Goal: Task Accomplishment & Management: Complete application form

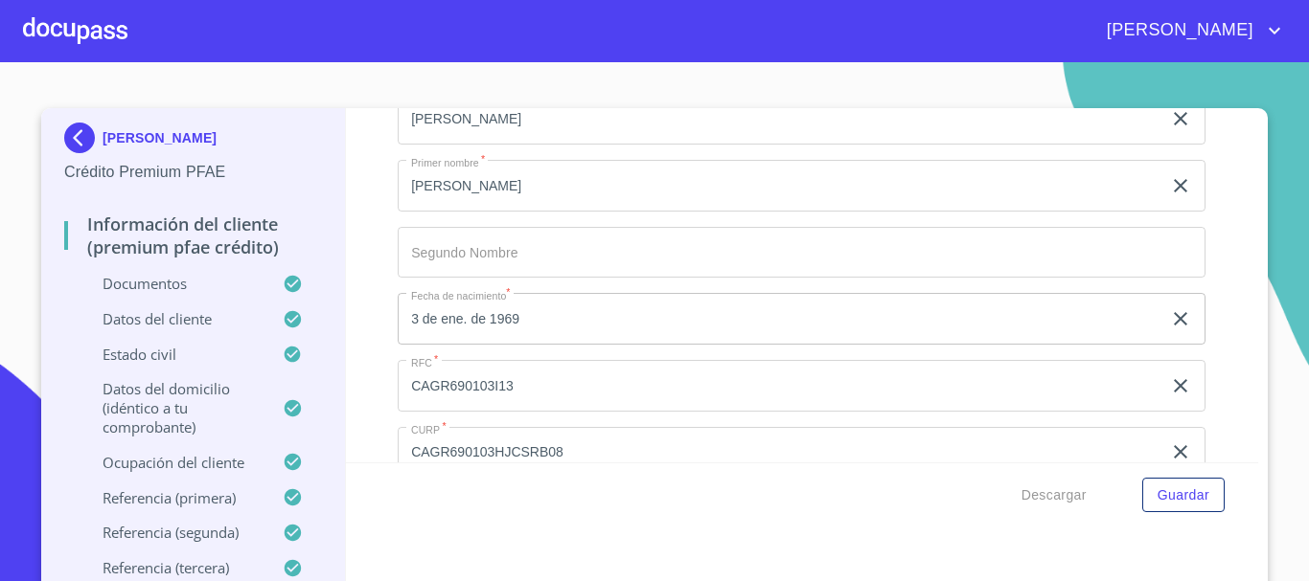
scroll to position [4981, 0]
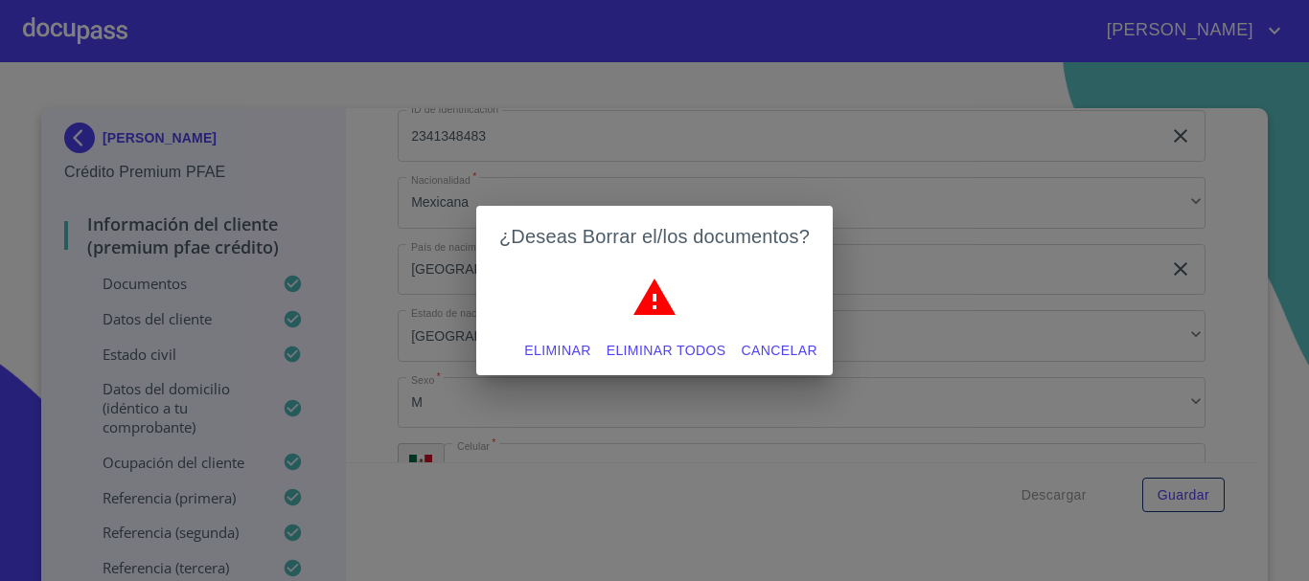
click at [583, 353] on span "Eliminar" at bounding box center [557, 351] width 66 height 24
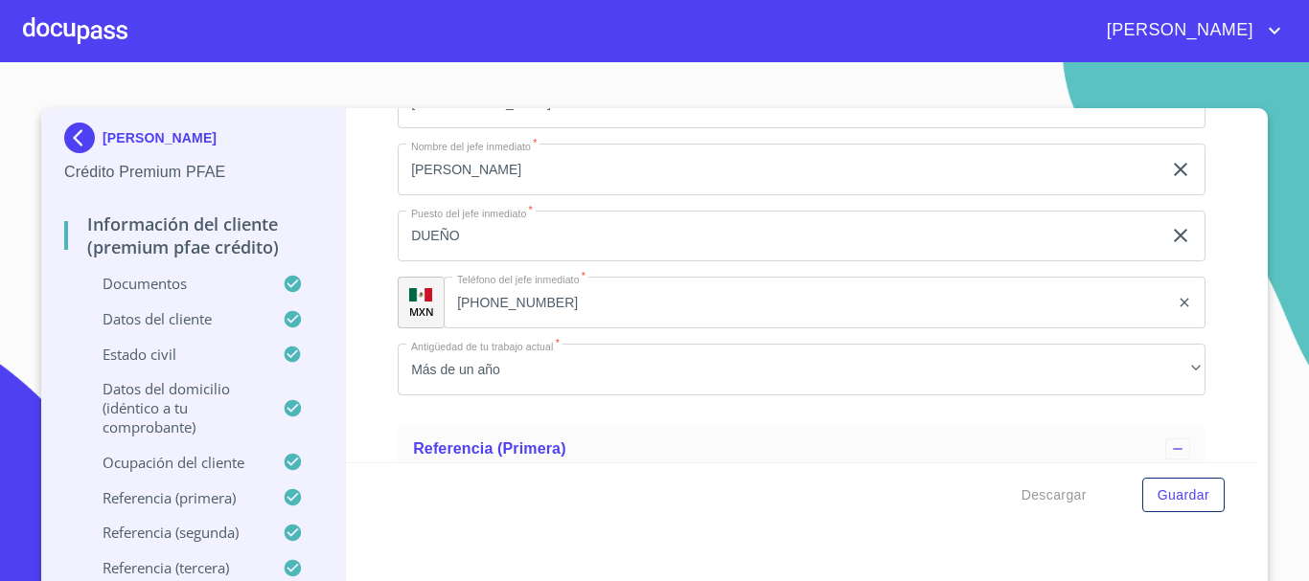
scroll to position [7568, 0]
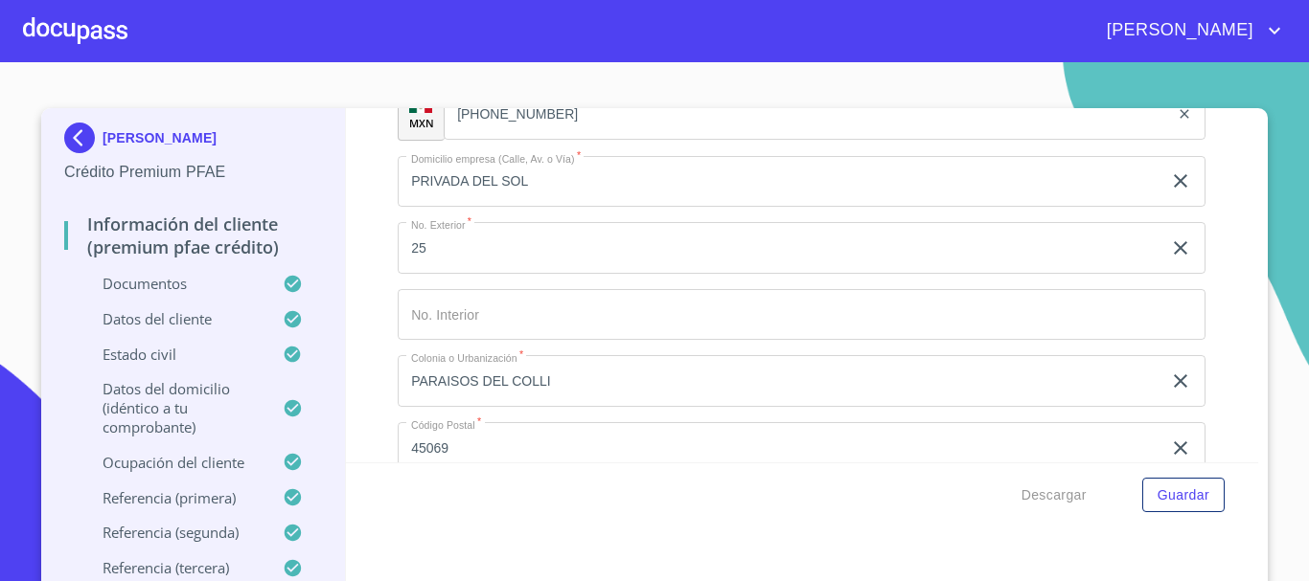
click at [65, 34] on div at bounding box center [75, 30] width 104 height 61
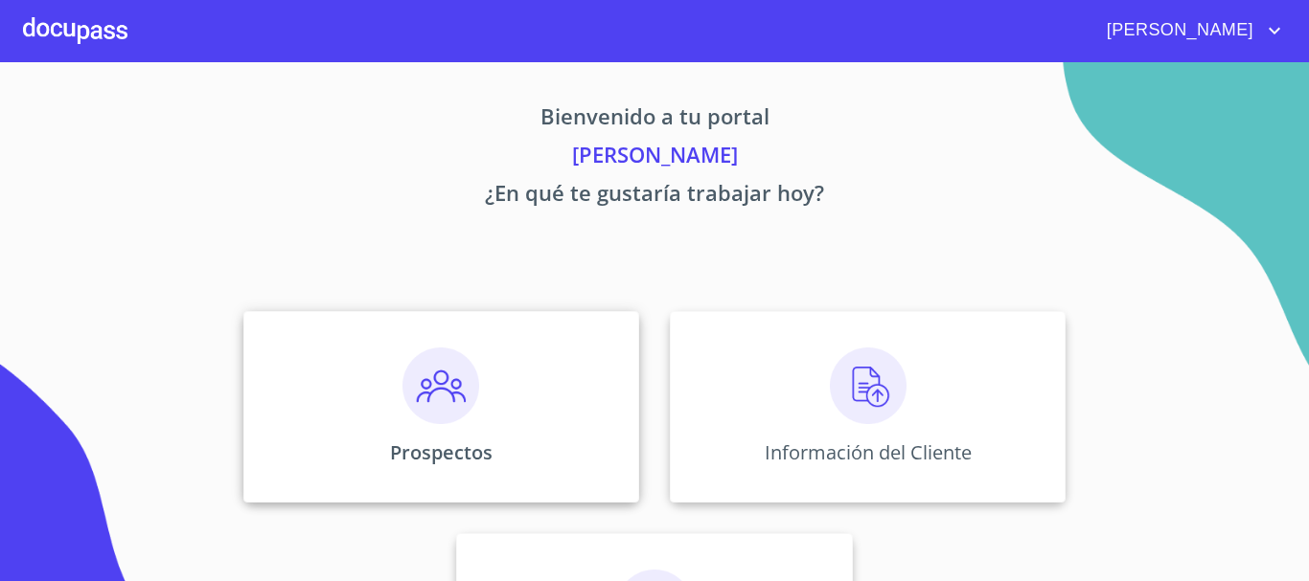
click at [432, 404] on img at bounding box center [440, 386] width 77 height 77
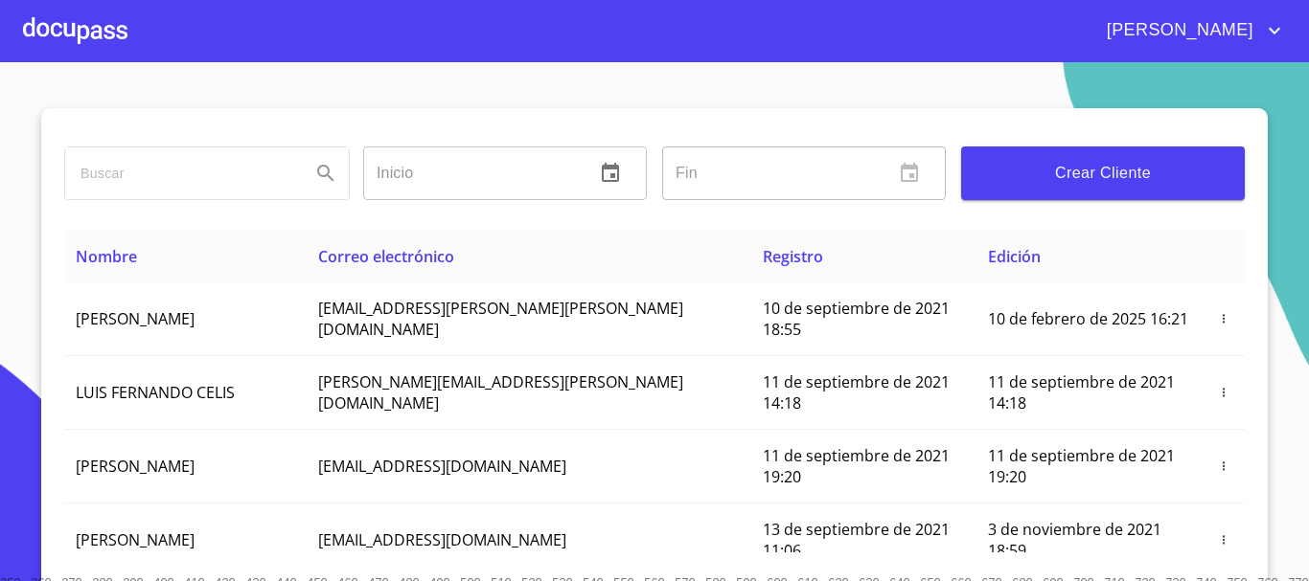
click at [198, 162] on input "search" at bounding box center [180, 174] width 230 height 52
type input "[PERSON_NAME]"
click at [328, 182] on icon "Search" at bounding box center [325, 173] width 23 height 23
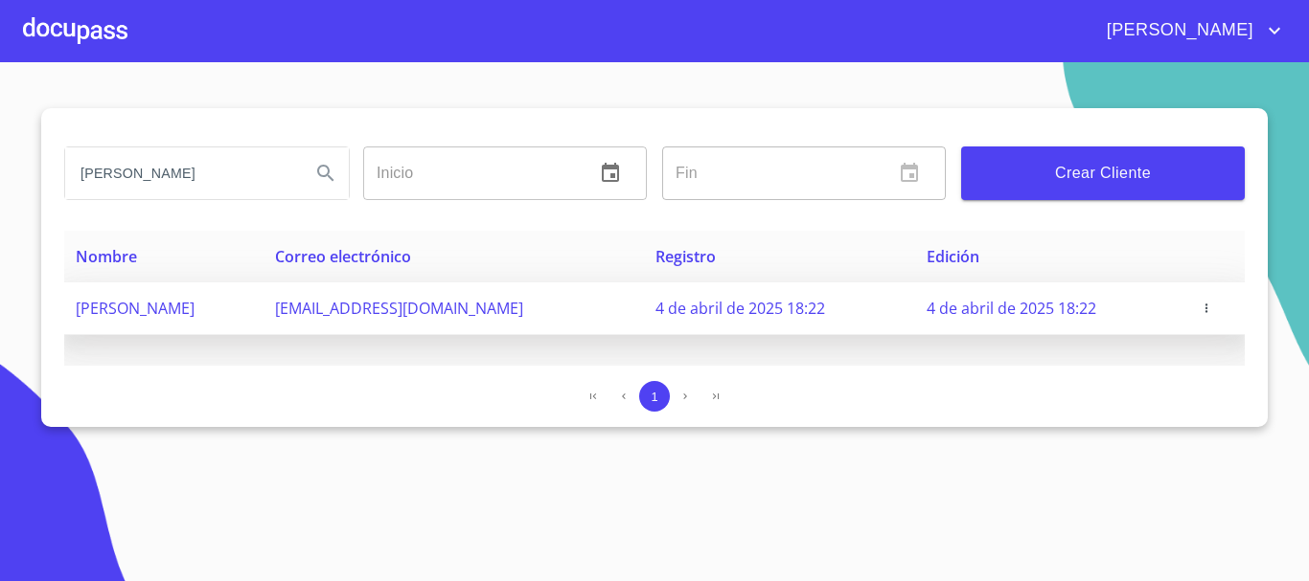
click at [1209, 310] on icon "button" at bounding box center [1205, 308] width 13 height 13
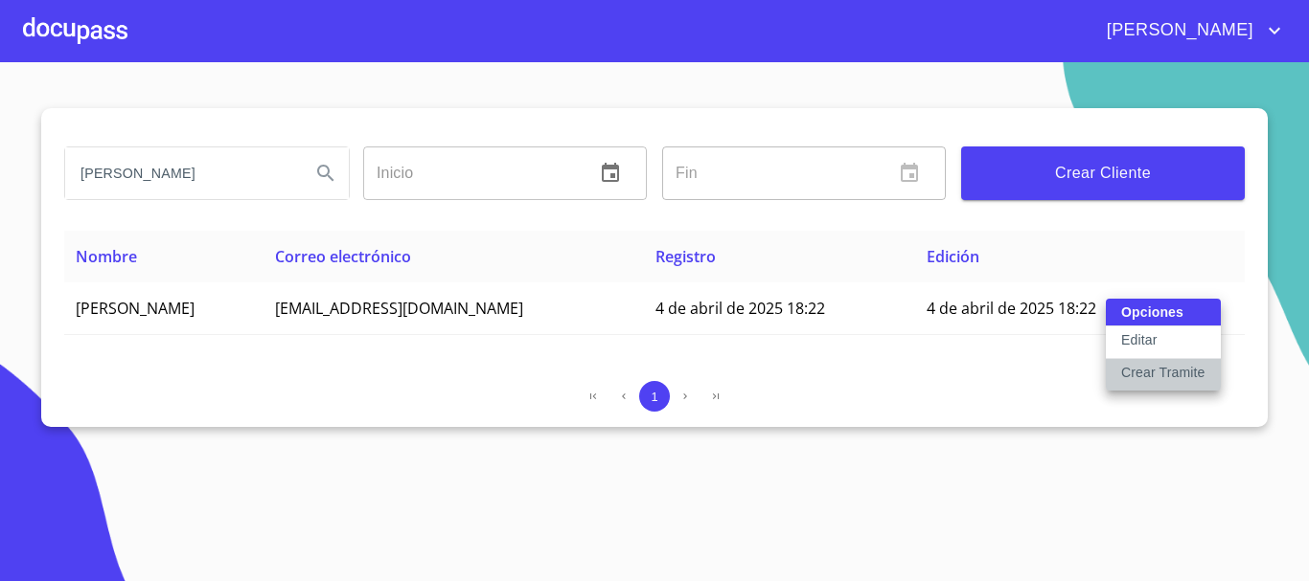
click at [1161, 373] on p "Crear Tramite" at bounding box center [1163, 372] width 84 height 19
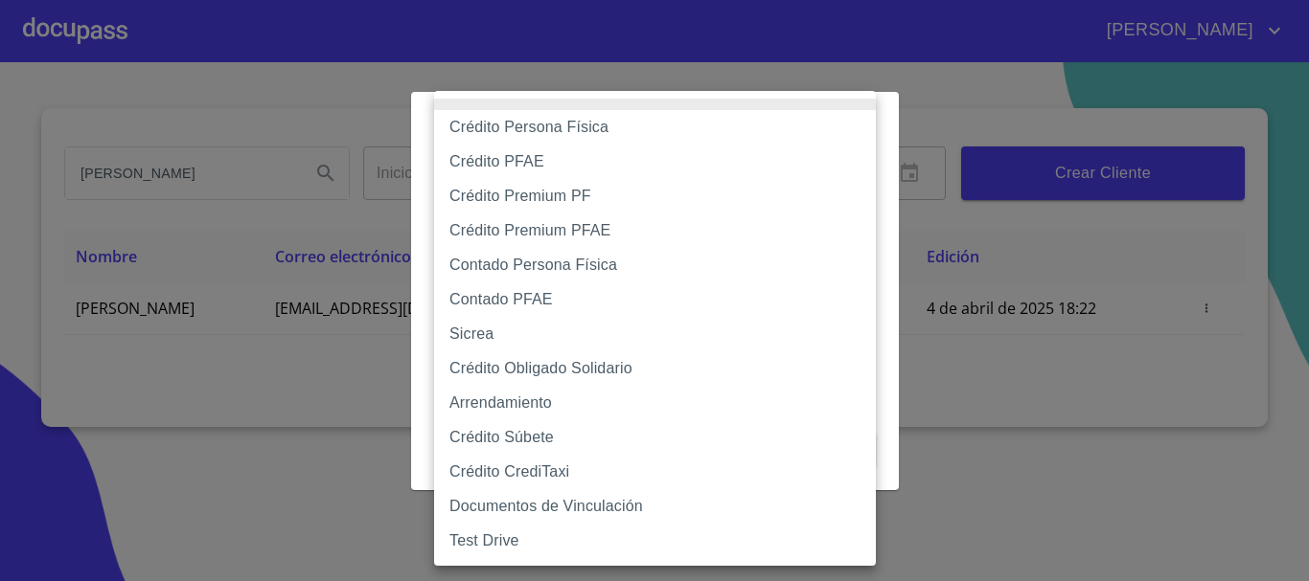
click at [631, 200] on body "[PERSON_NAME] [PERSON_NAME] Inicio ​ Fin ​ Crear Cliente Nombre Correo electrón…" at bounding box center [654, 290] width 1309 height 581
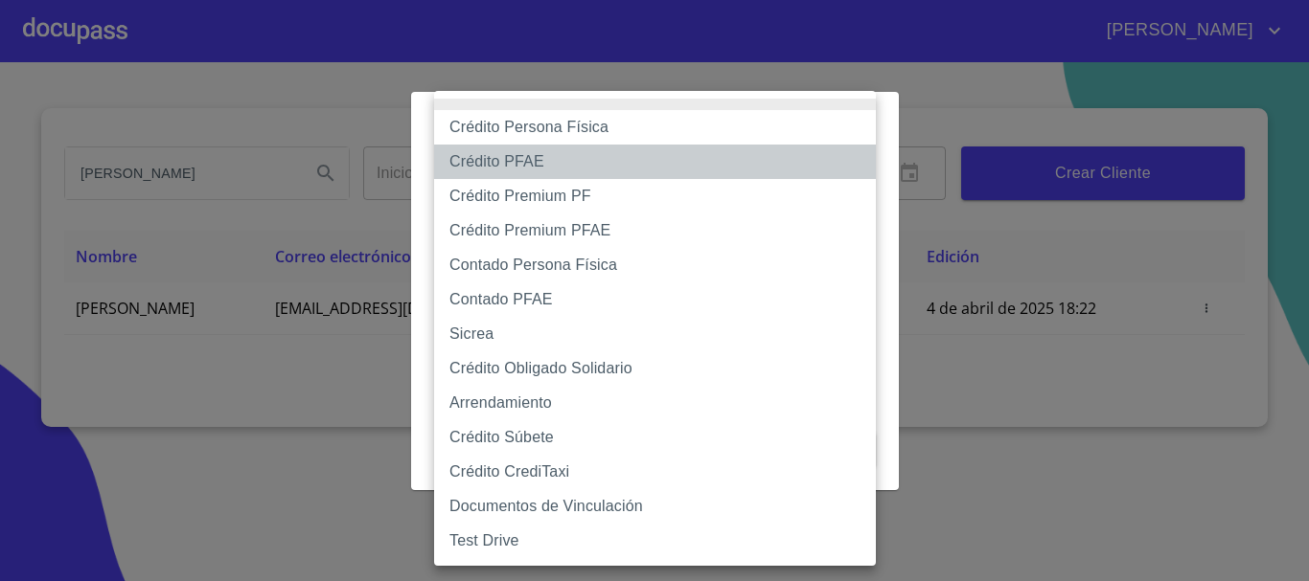
click at [583, 171] on li "Crédito PFAE" at bounding box center [655, 162] width 442 height 34
type input "60bfa0150d9865ccc24afd7c"
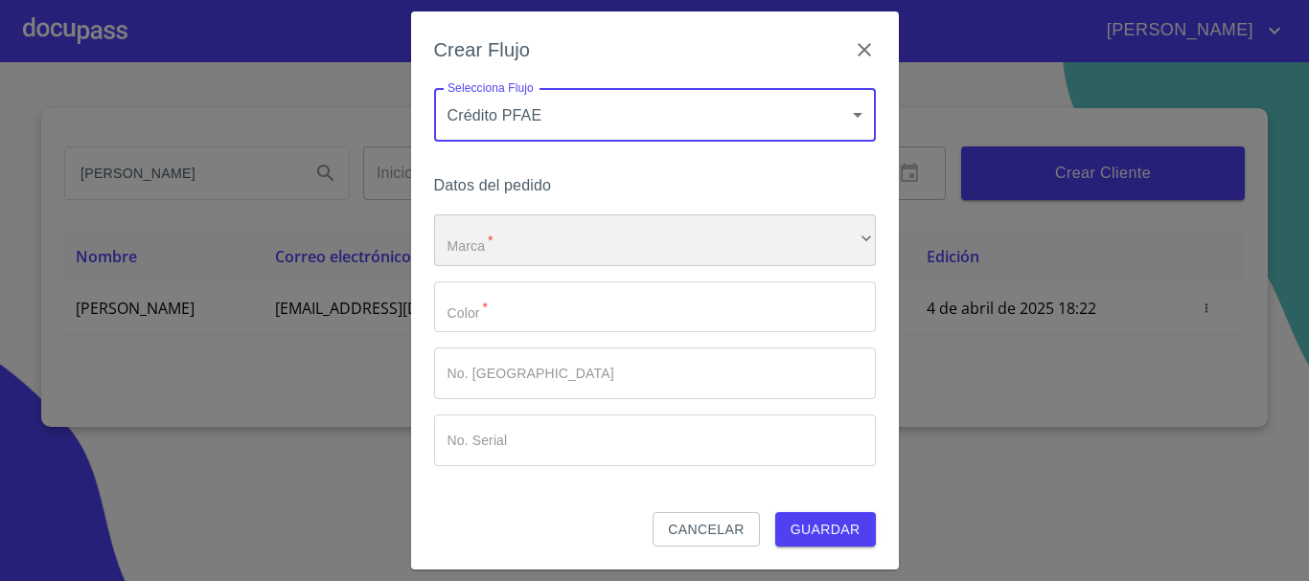
click at [535, 245] on div "​" at bounding box center [655, 241] width 442 height 52
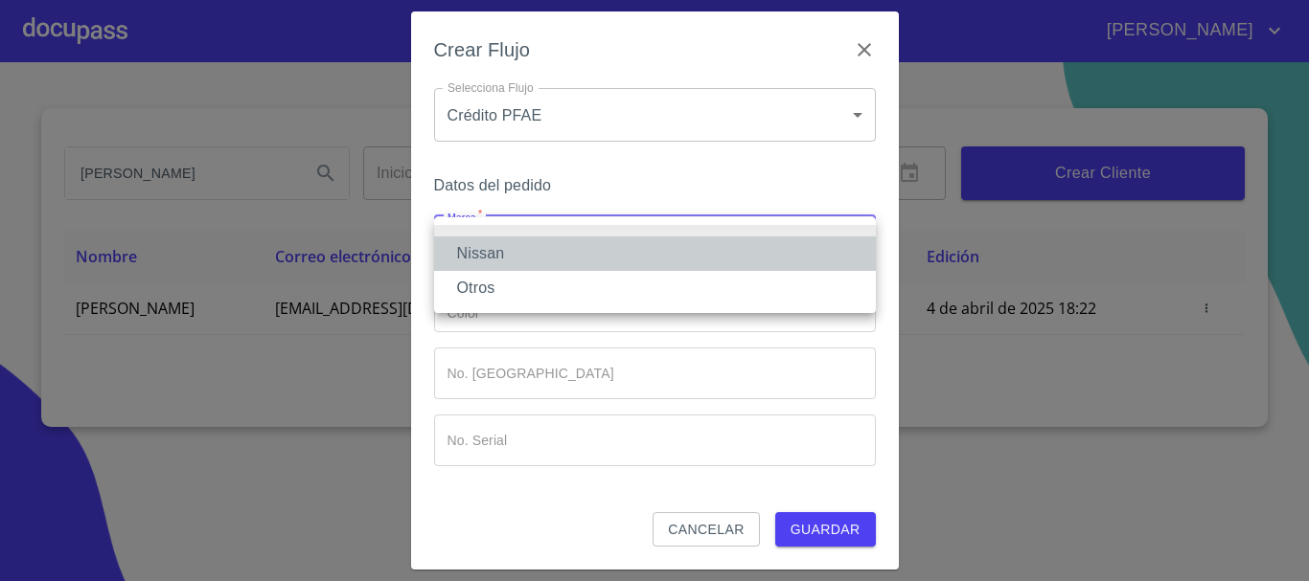
click at [526, 256] on li "Nissan" at bounding box center [655, 254] width 442 height 34
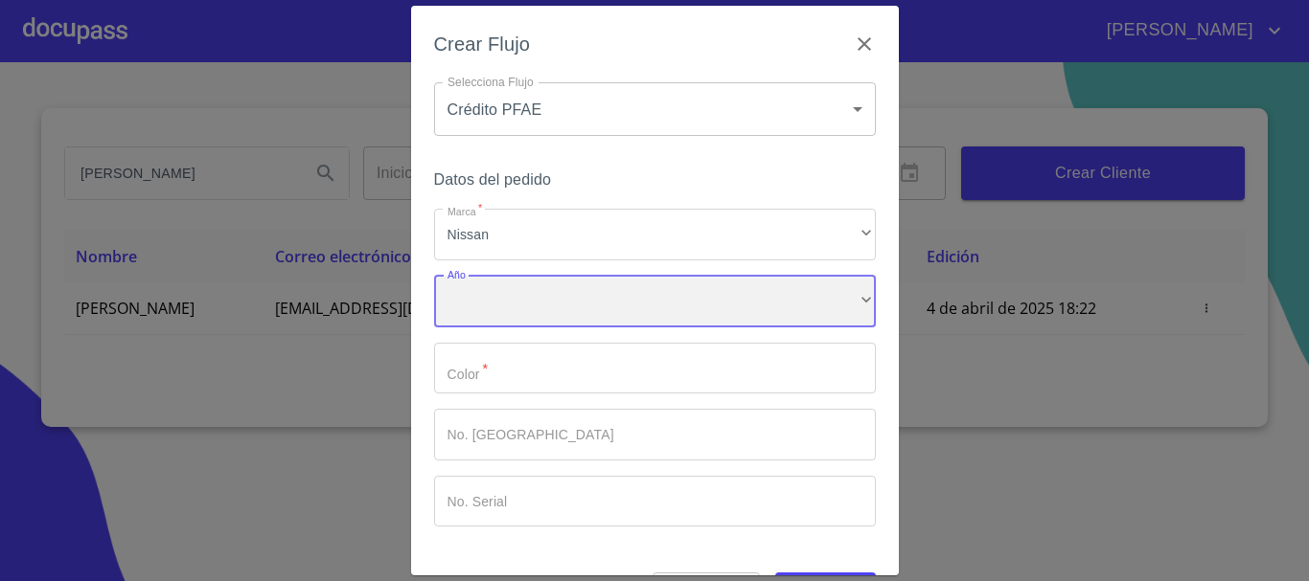
click at [517, 300] on div "​" at bounding box center [655, 302] width 442 height 52
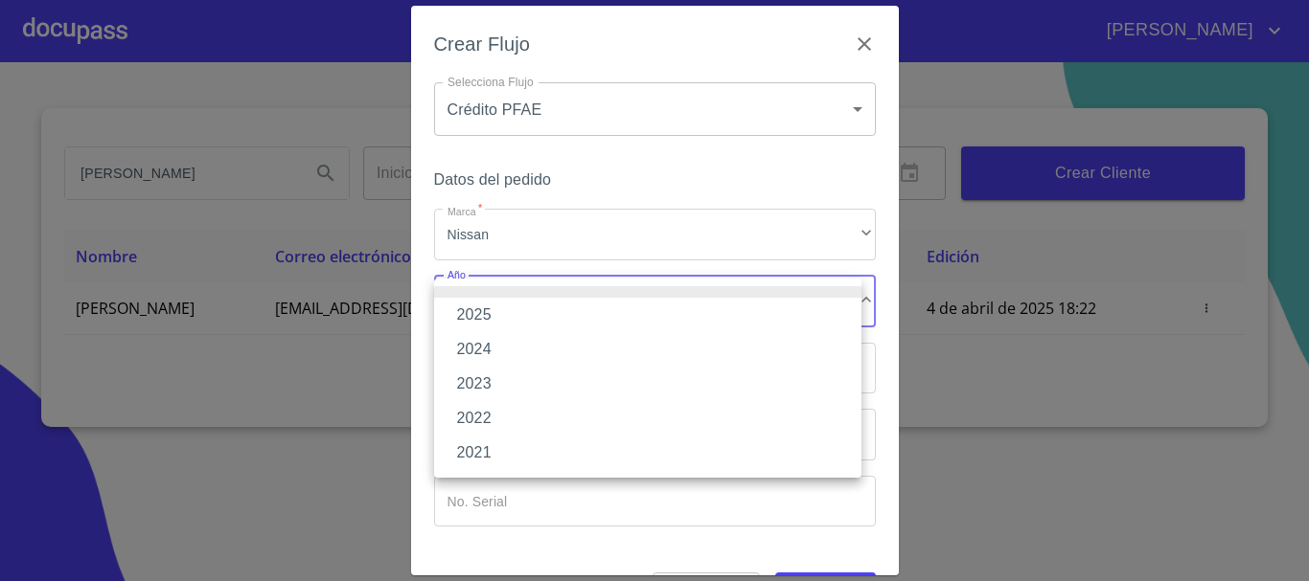
click at [483, 326] on li "2025" at bounding box center [647, 315] width 427 height 34
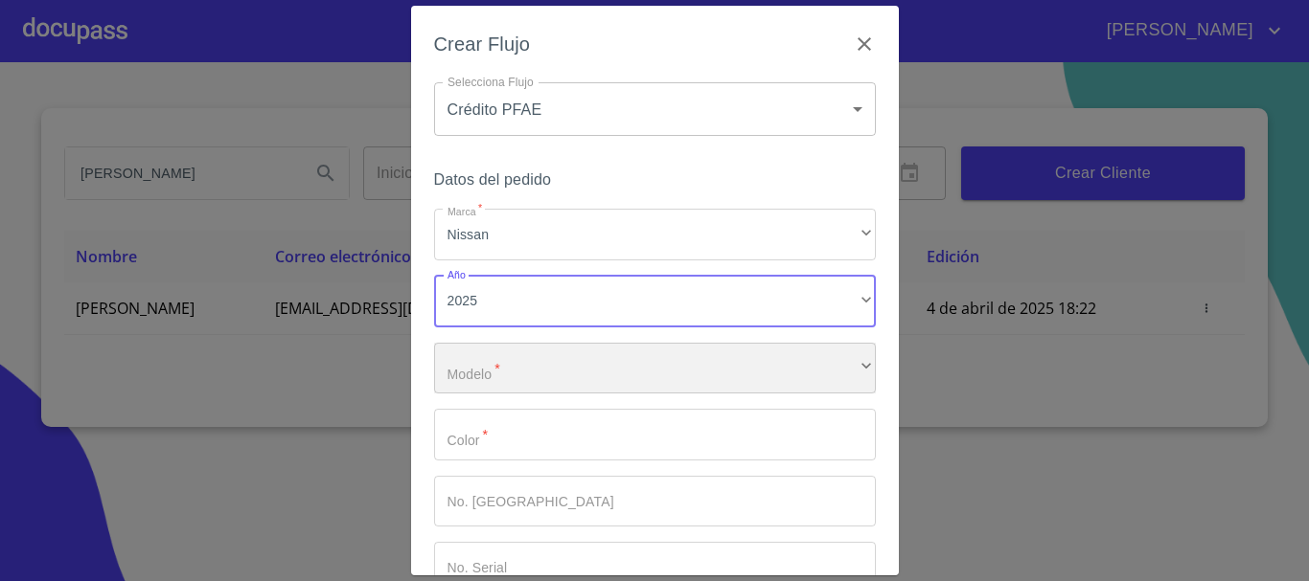
click at [493, 367] on div "​" at bounding box center [655, 369] width 442 height 52
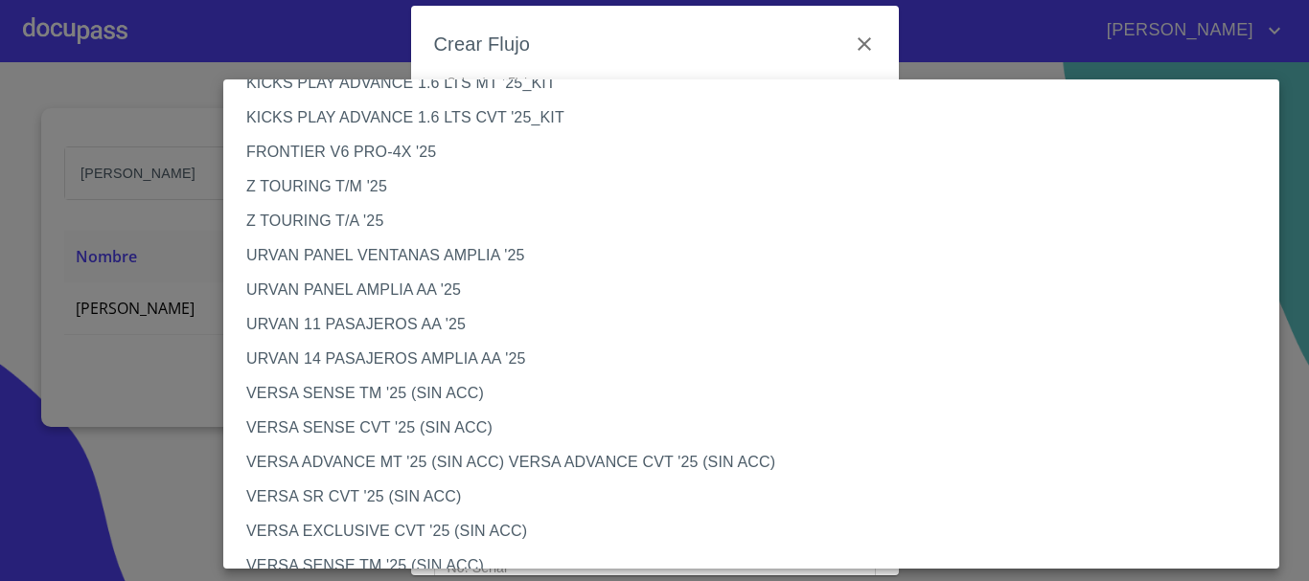
scroll to position [479, 0]
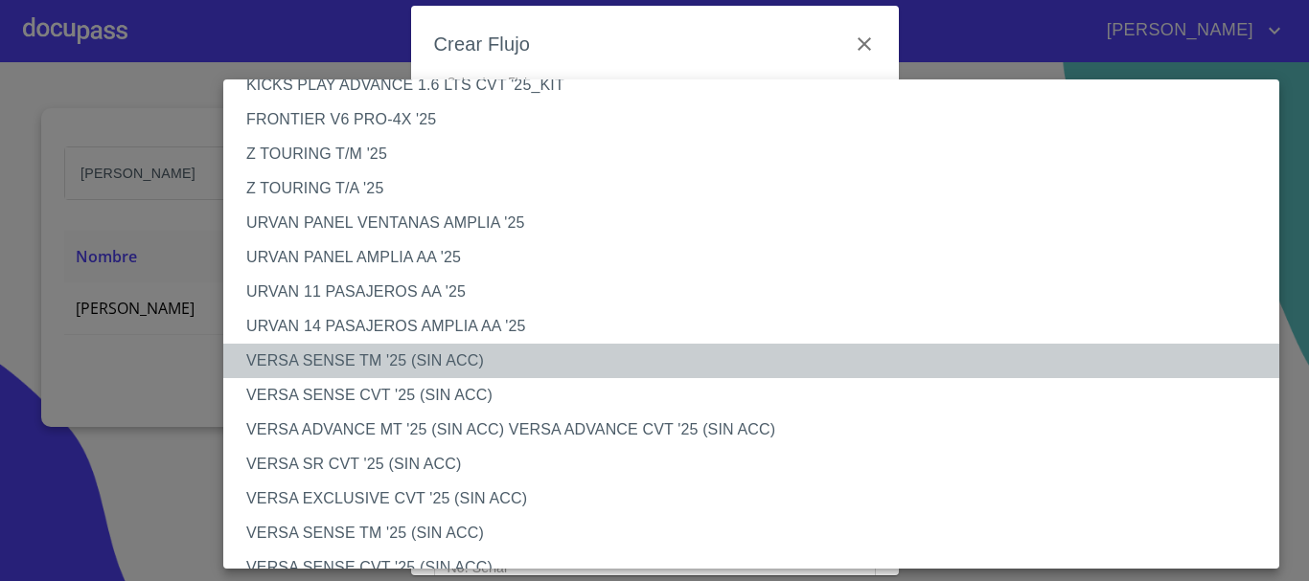
click at [458, 365] on li "VERSA SENSE TM '25 (SIN ACC)" at bounding box center [758, 361] width 1070 height 34
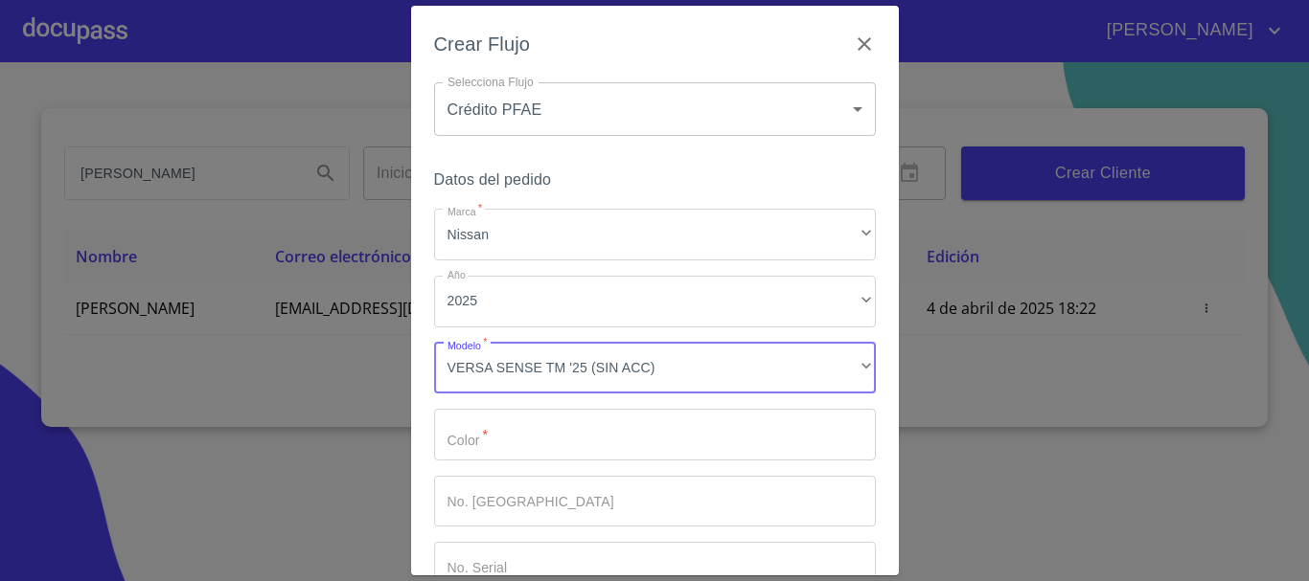
click at [529, 438] on input "Marca   *" at bounding box center [655, 435] width 442 height 52
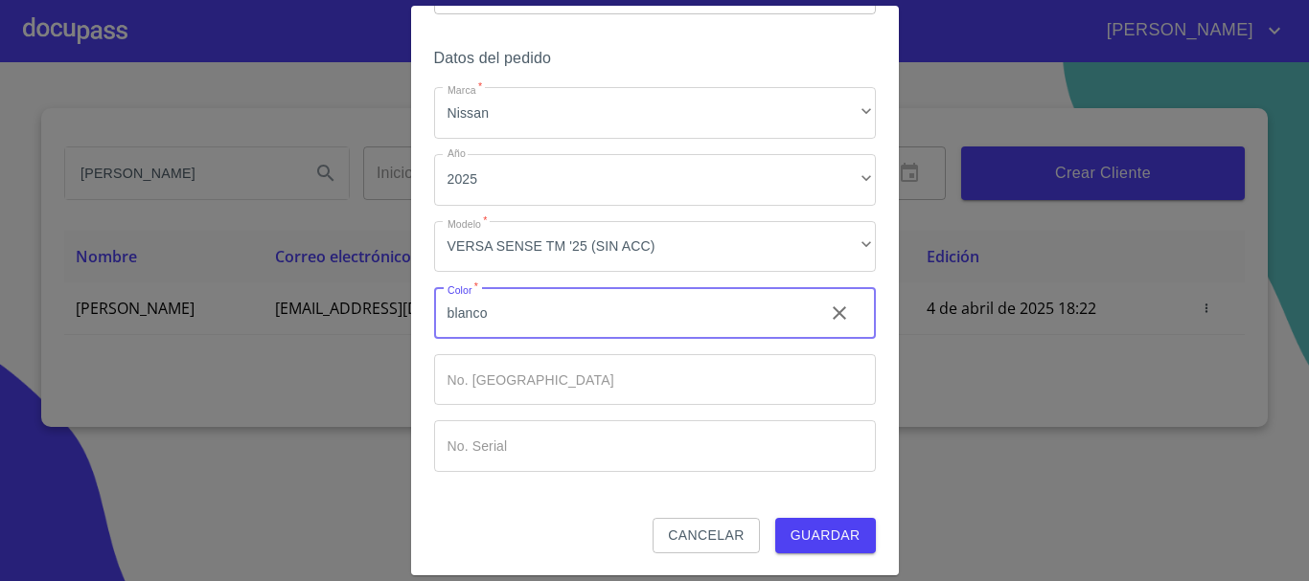
scroll to position [123, 0]
type input "blanco"
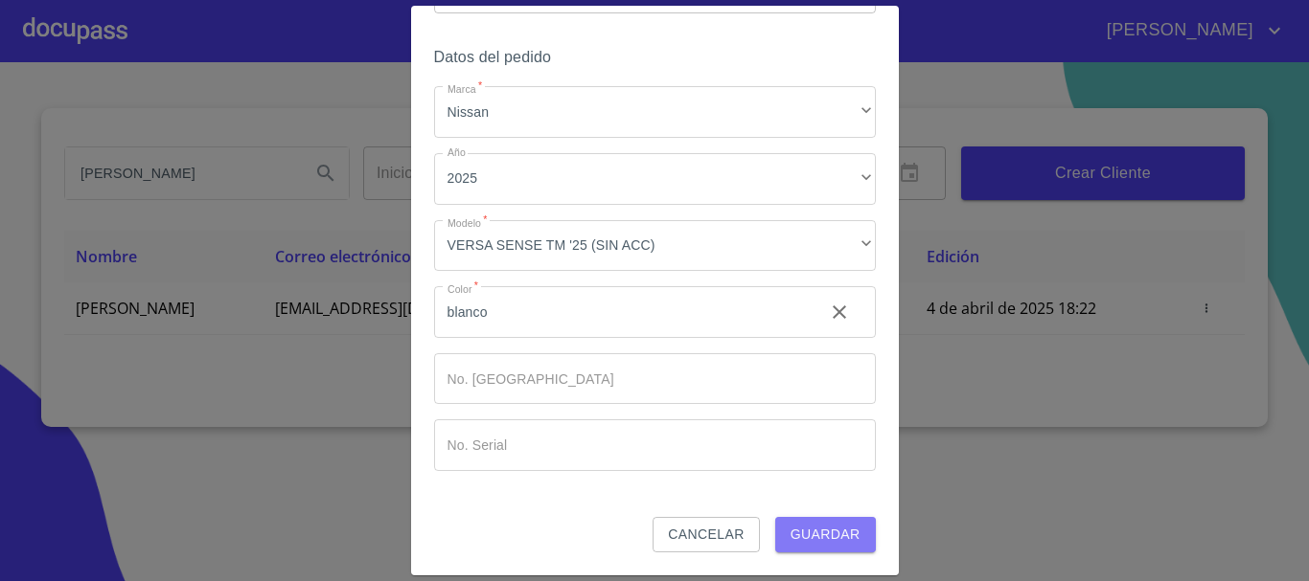
click at [790, 538] on span "Guardar" at bounding box center [825, 535] width 70 height 24
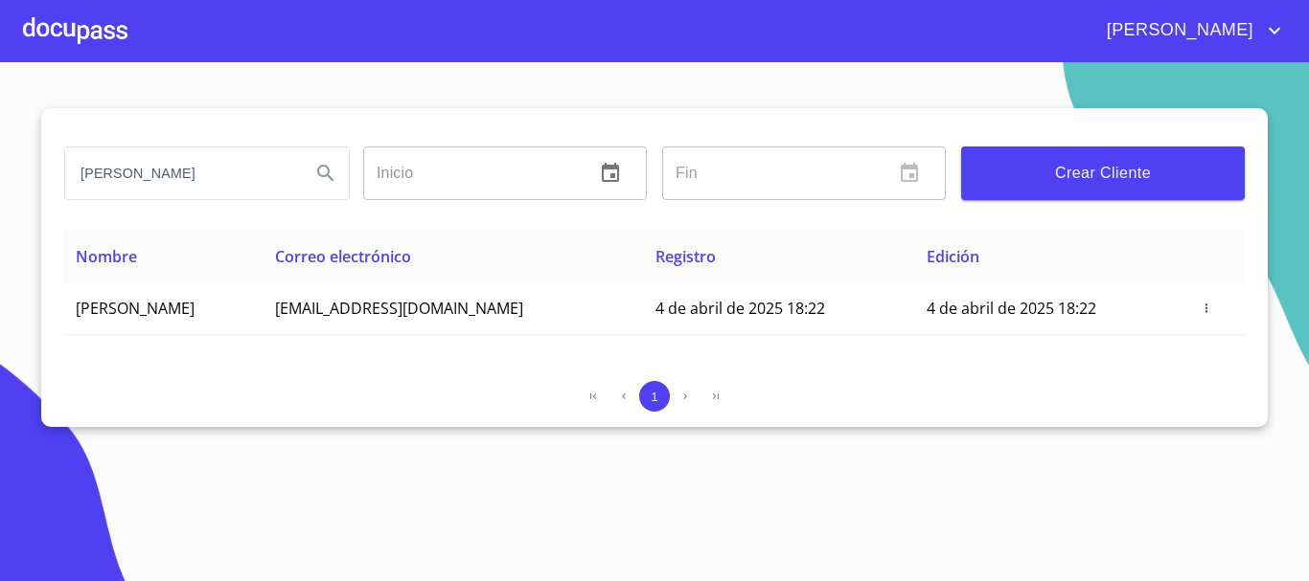
click at [76, 36] on div at bounding box center [75, 30] width 104 height 61
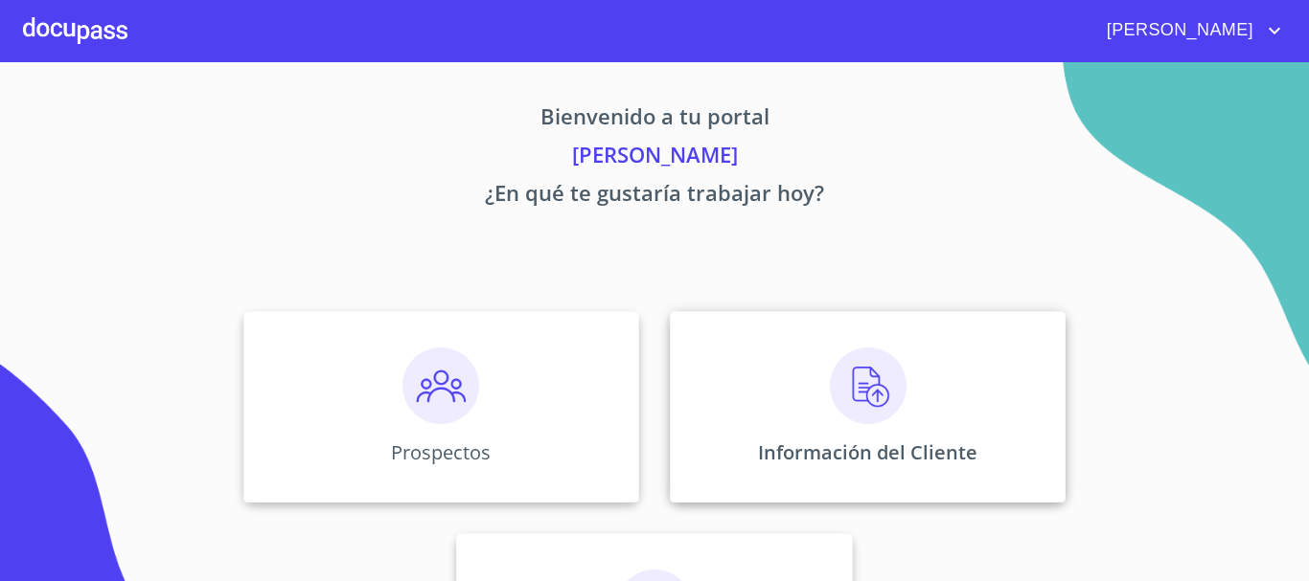
click at [857, 399] on img at bounding box center [868, 386] width 77 height 77
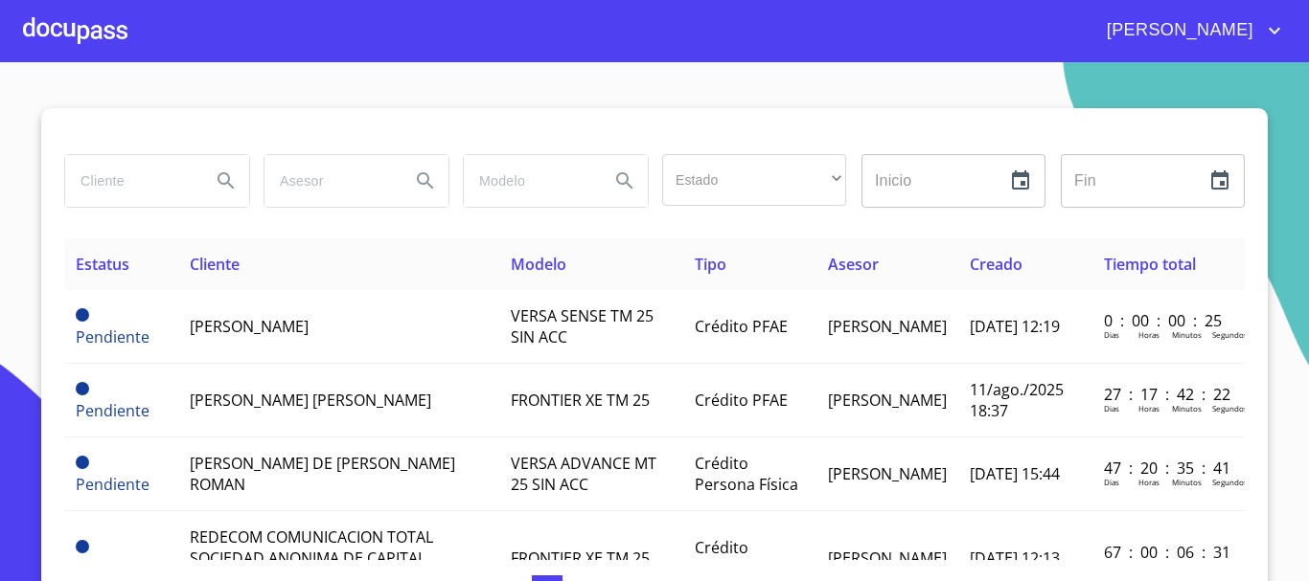
click at [148, 186] on input "search" at bounding box center [130, 181] width 130 height 52
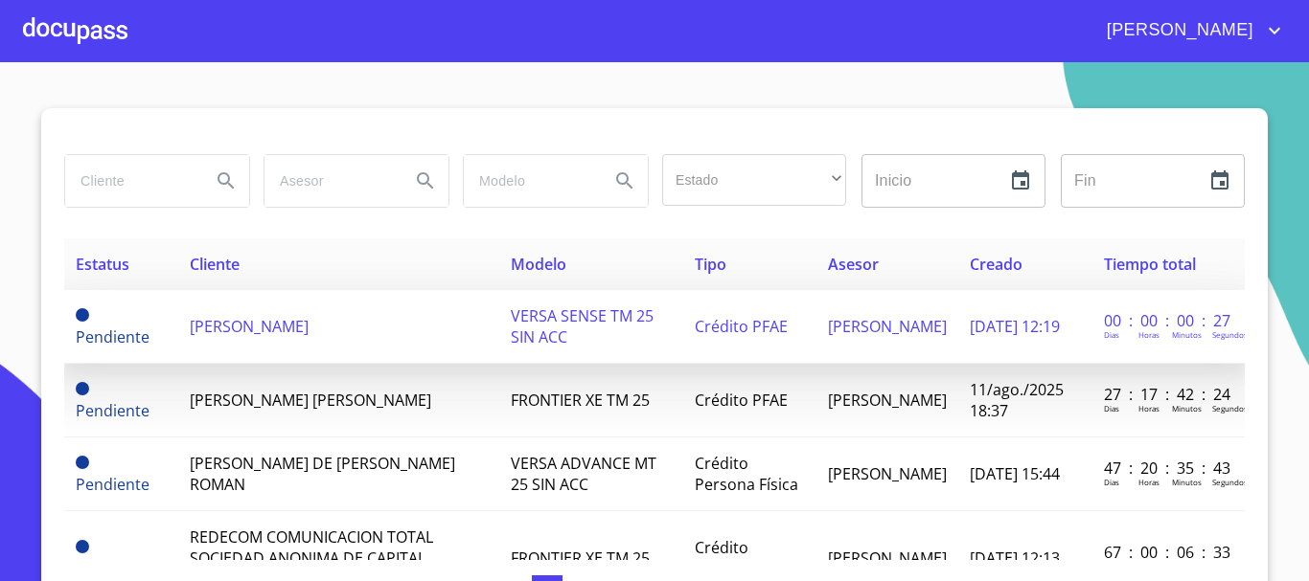
click at [216, 330] on span "[PERSON_NAME]" at bounding box center [249, 326] width 119 height 21
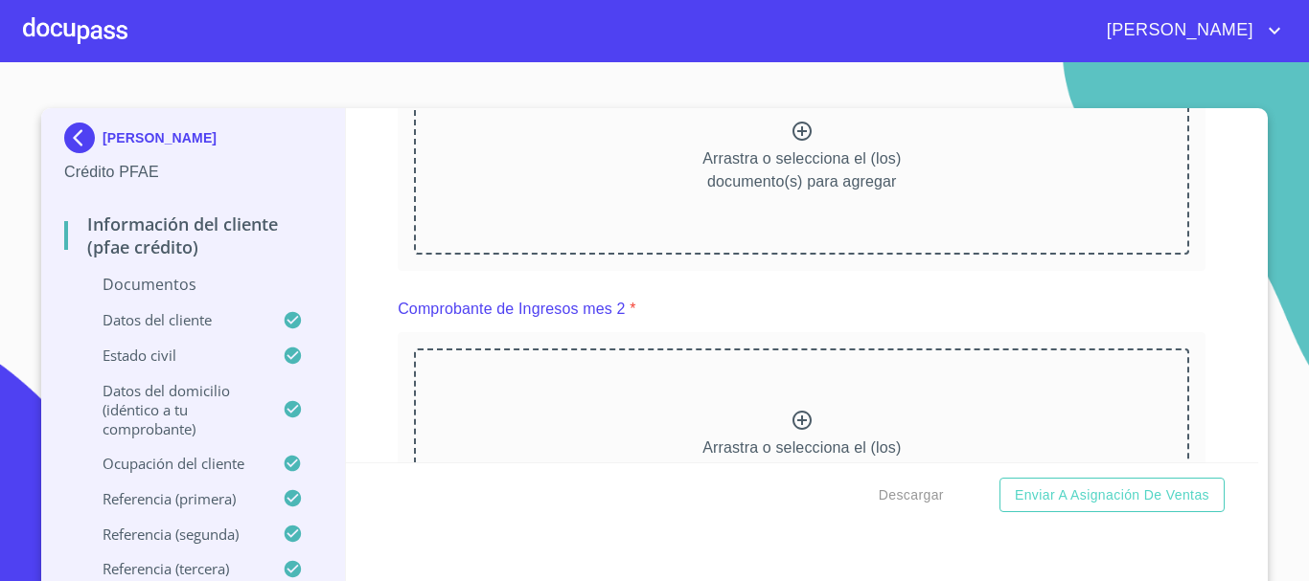
scroll to position [1820, 0]
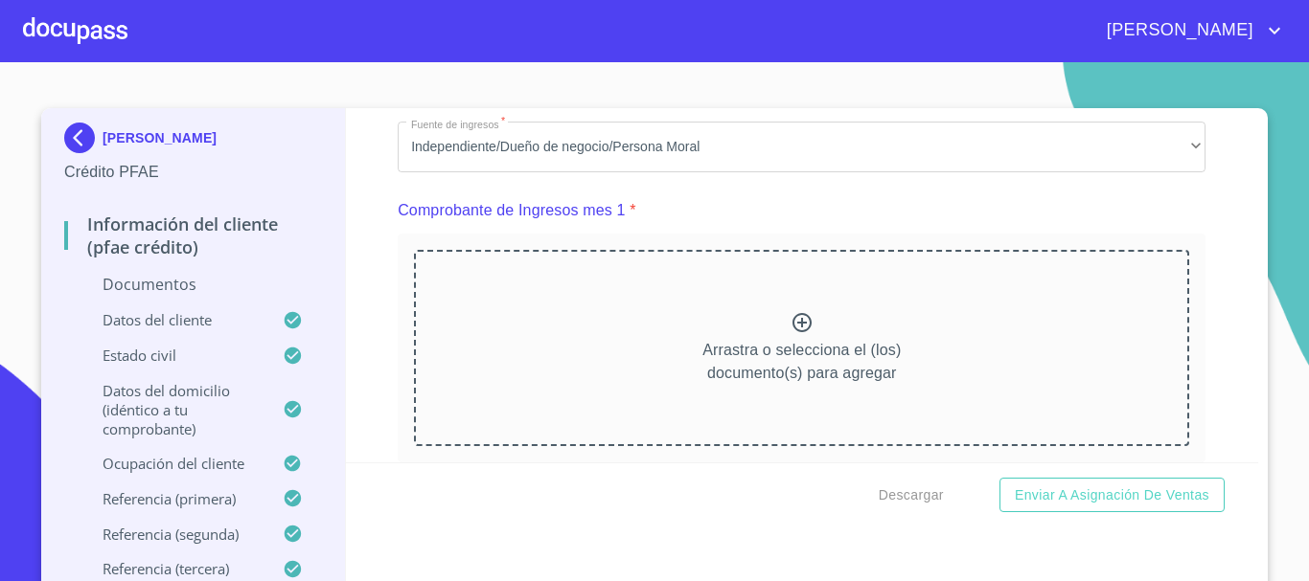
click at [792, 332] on icon at bounding box center [801, 322] width 19 height 19
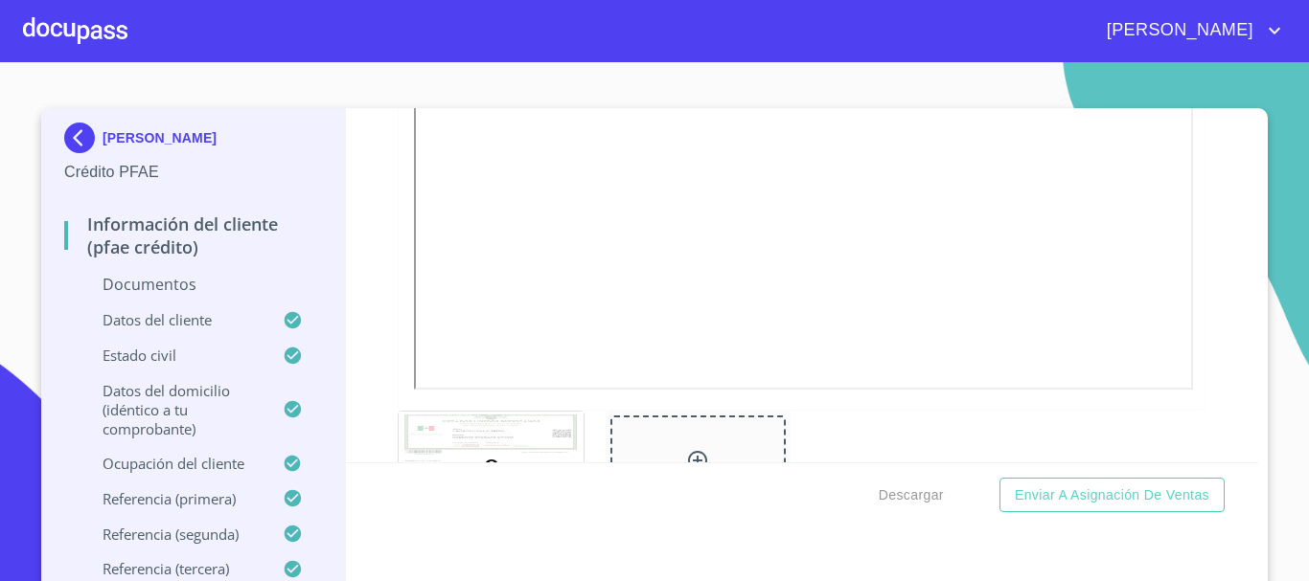
scroll to position [3161, 0]
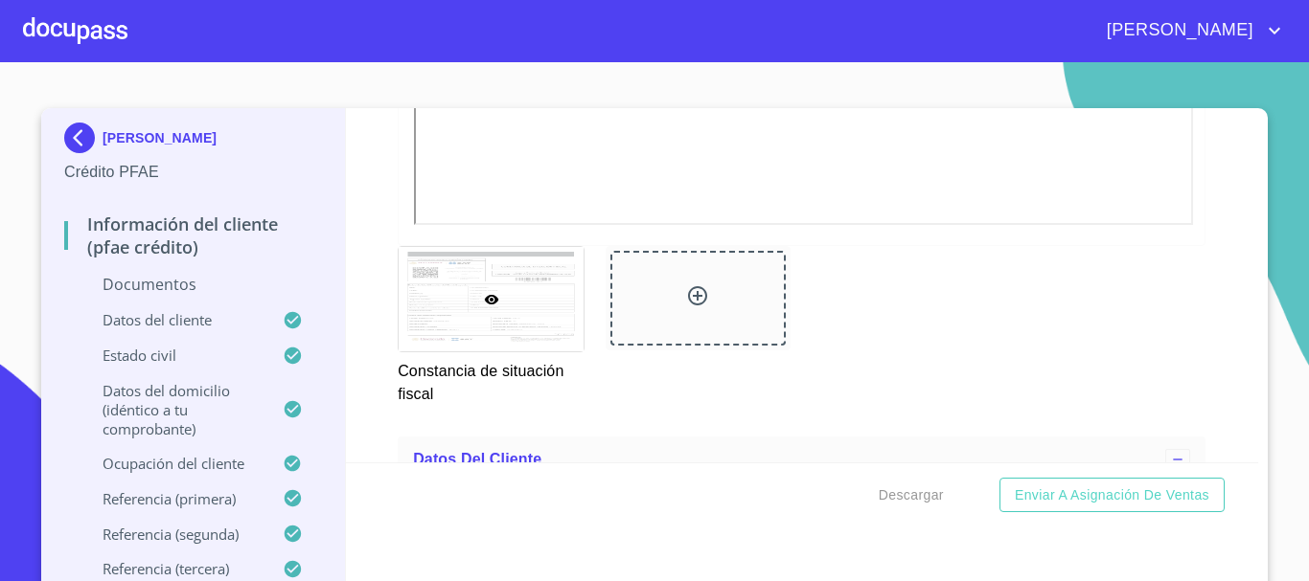
scroll to position [4119, 0]
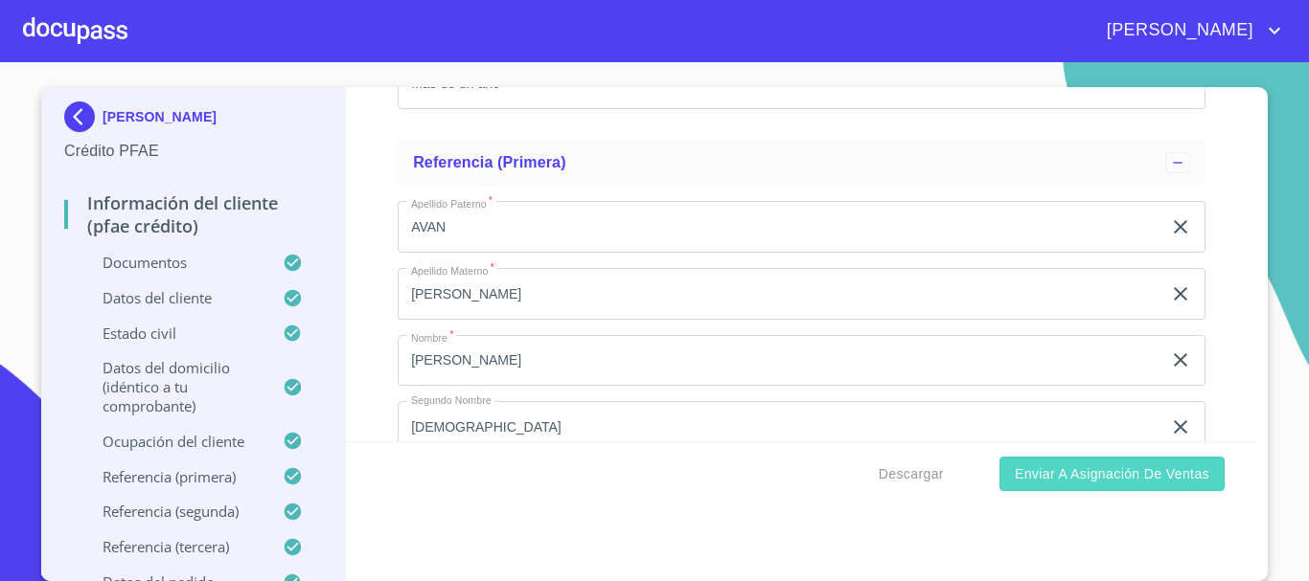
scroll to position [8379, 0]
click at [1036, 477] on span "Enviar a Asignación de Ventas" at bounding box center [1111, 475] width 194 height 24
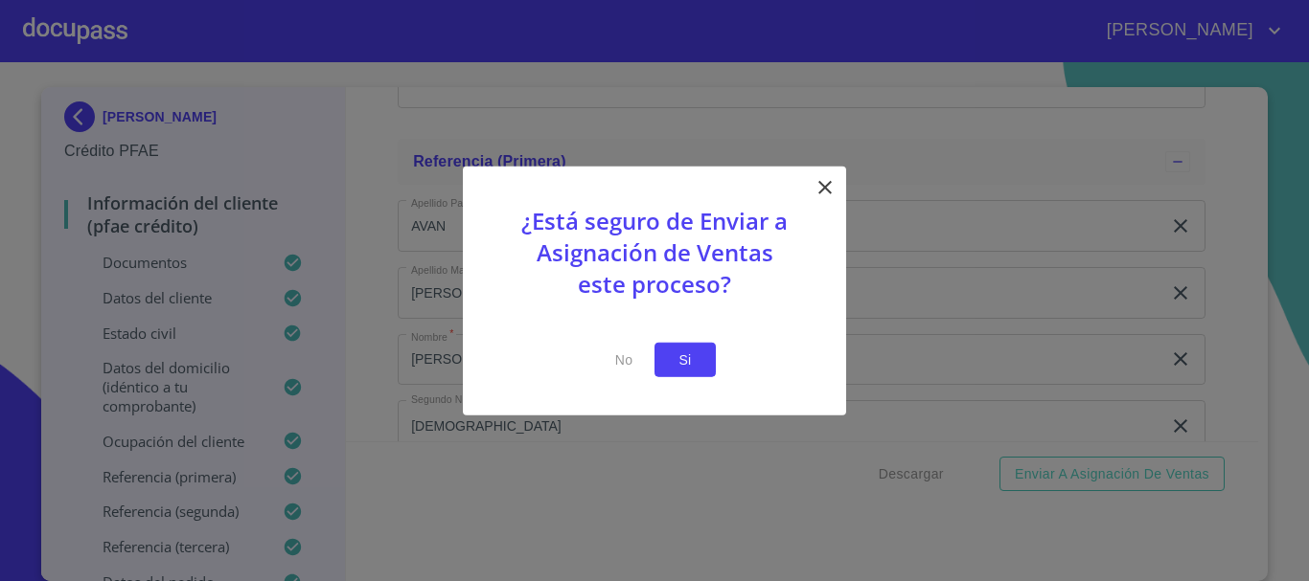
click at [689, 360] on span "Si" at bounding box center [685, 360] width 31 height 24
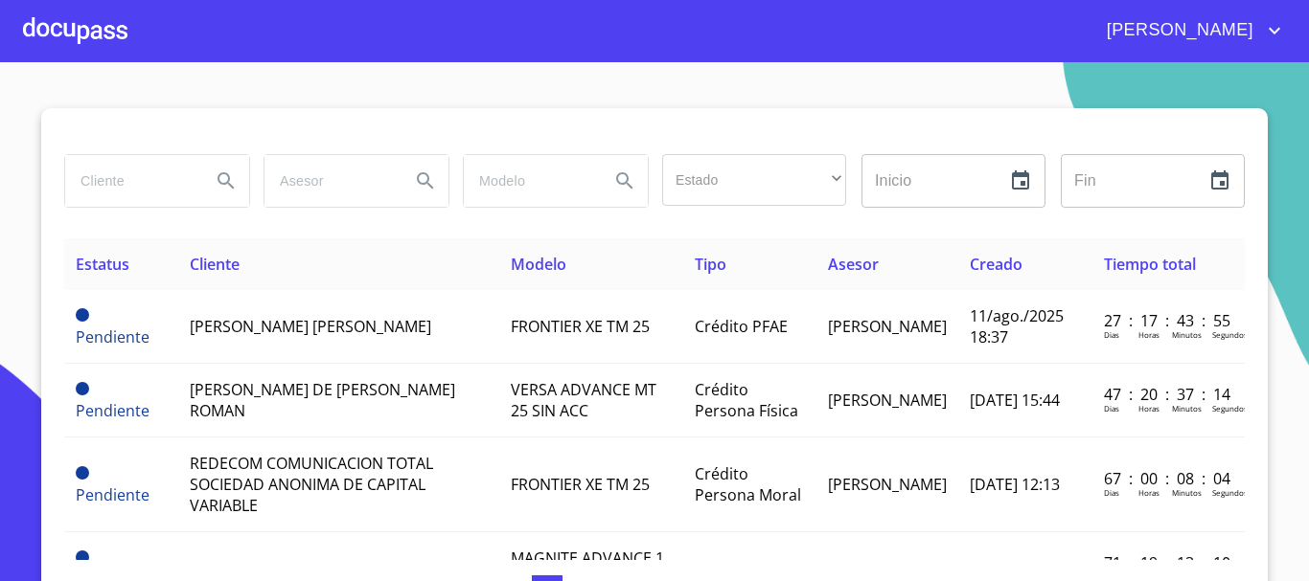
click at [53, 31] on div at bounding box center [75, 30] width 104 height 61
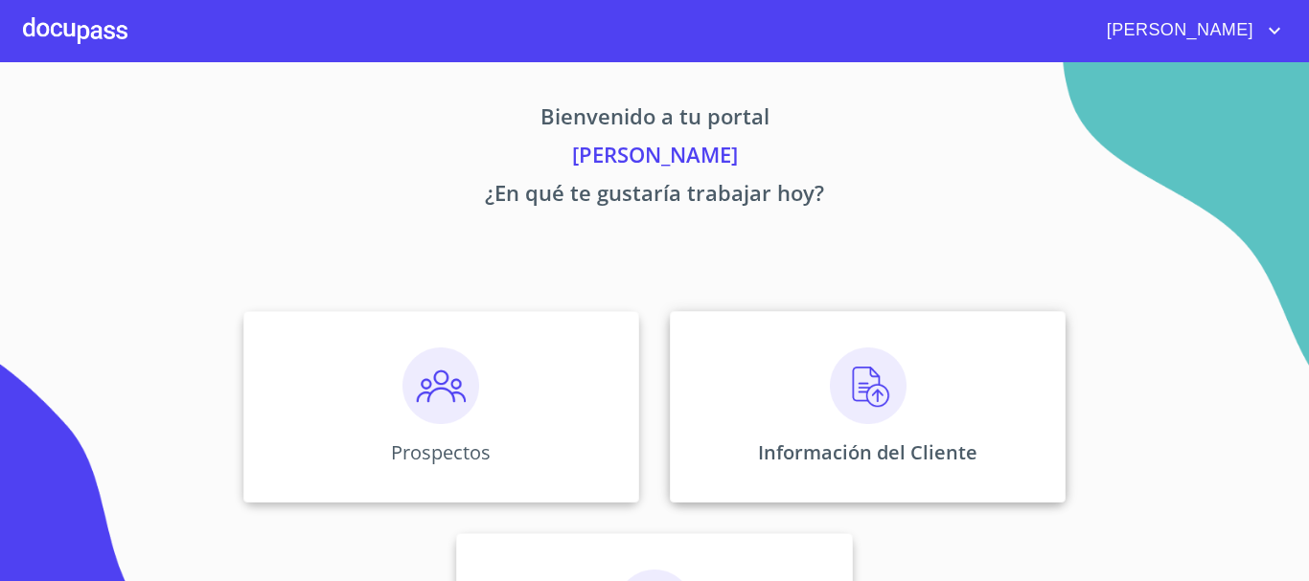
click at [842, 392] on img at bounding box center [868, 386] width 77 height 77
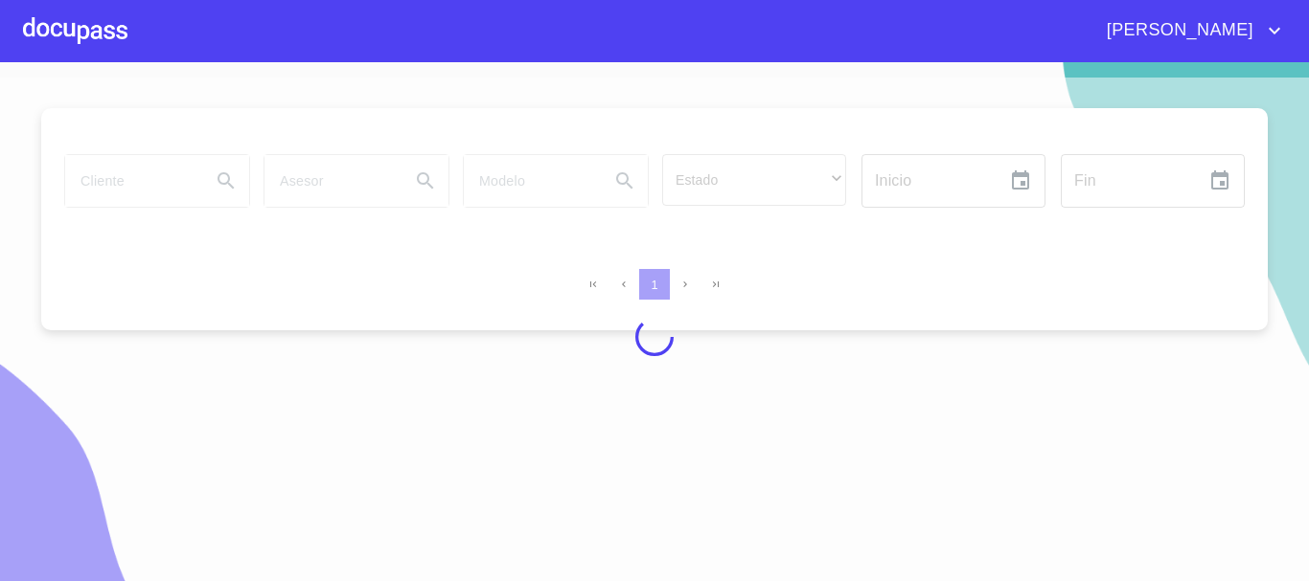
click at [147, 183] on div at bounding box center [654, 337] width 1309 height 519
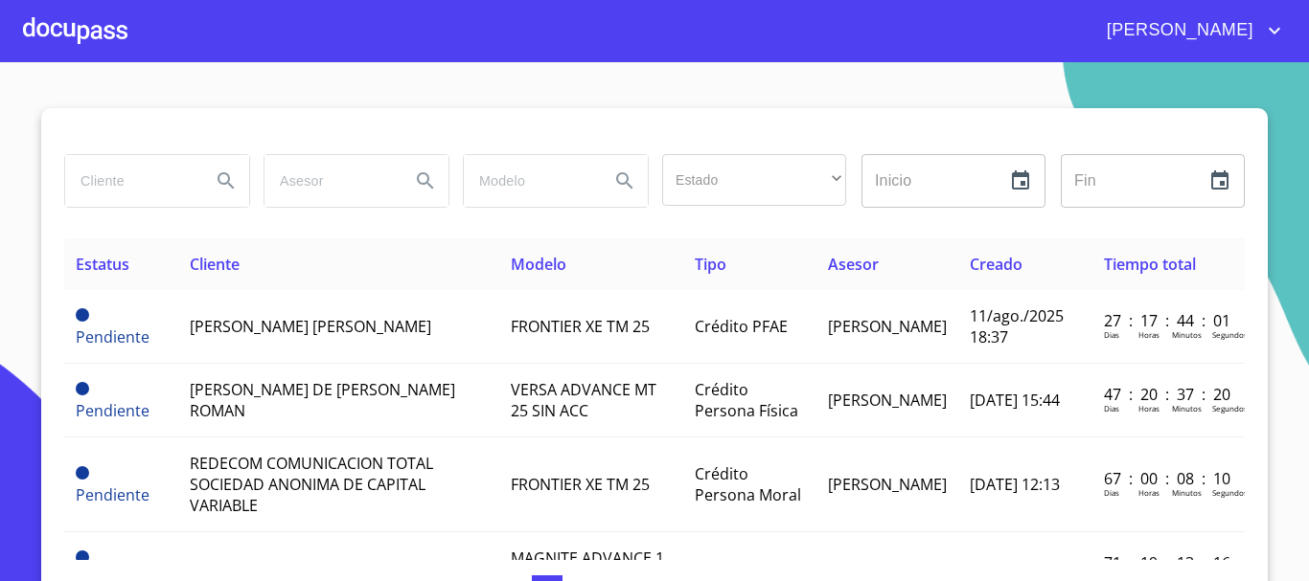
click at [145, 190] on input "search" at bounding box center [130, 181] width 130 height 52
type input "[PERSON_NAME]"
click at [222, 183] on icon "Search" at bounding box center [225, 180] width 16 height 16
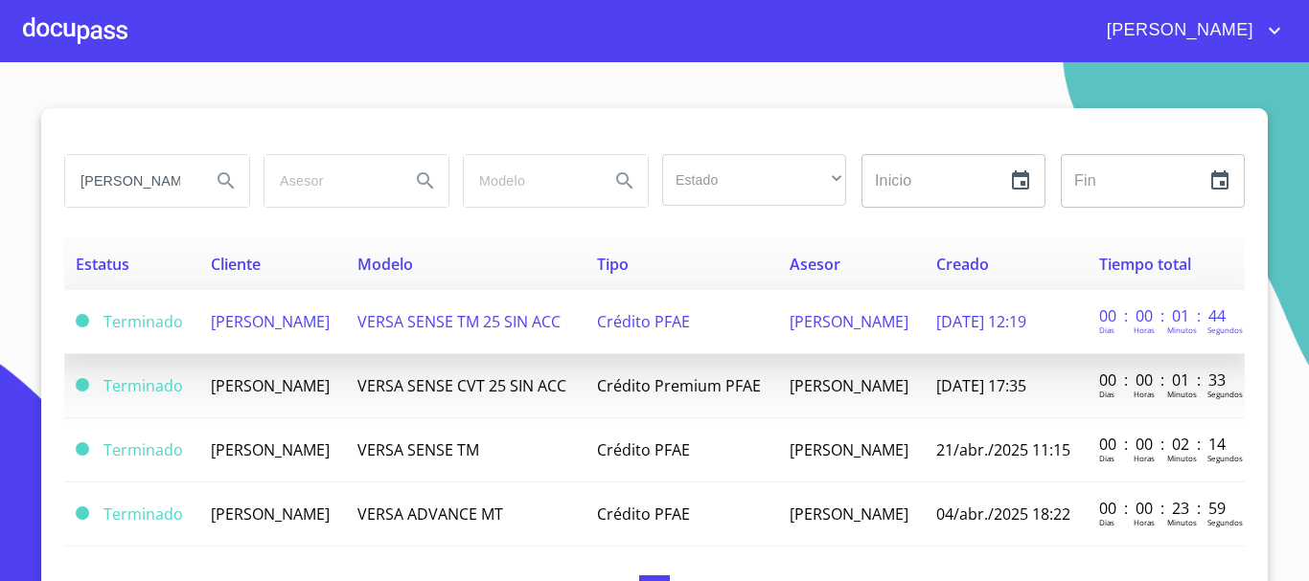
click at [255, 327] on td "[PERSON_NAME]" at bounding box center [272, 322] width 147 height 64
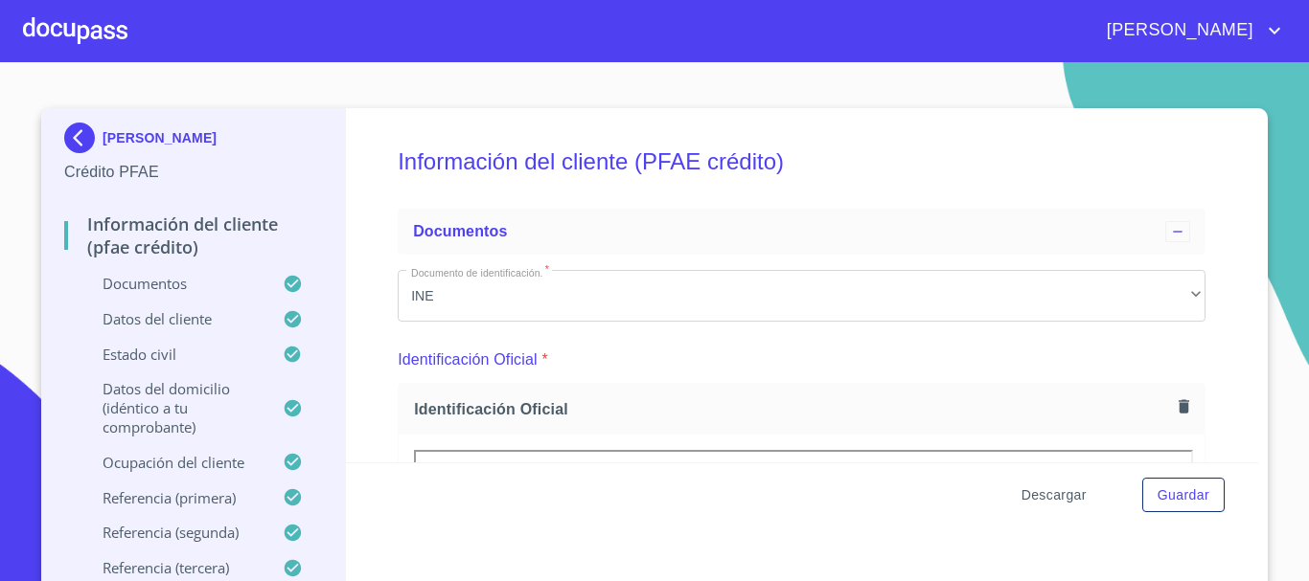
click at [1045, 502] on span "Descargar" at bounding box center [1053, 496] width 65 height 24
